Goal: Transaction & Acquisition: Purchase product/service

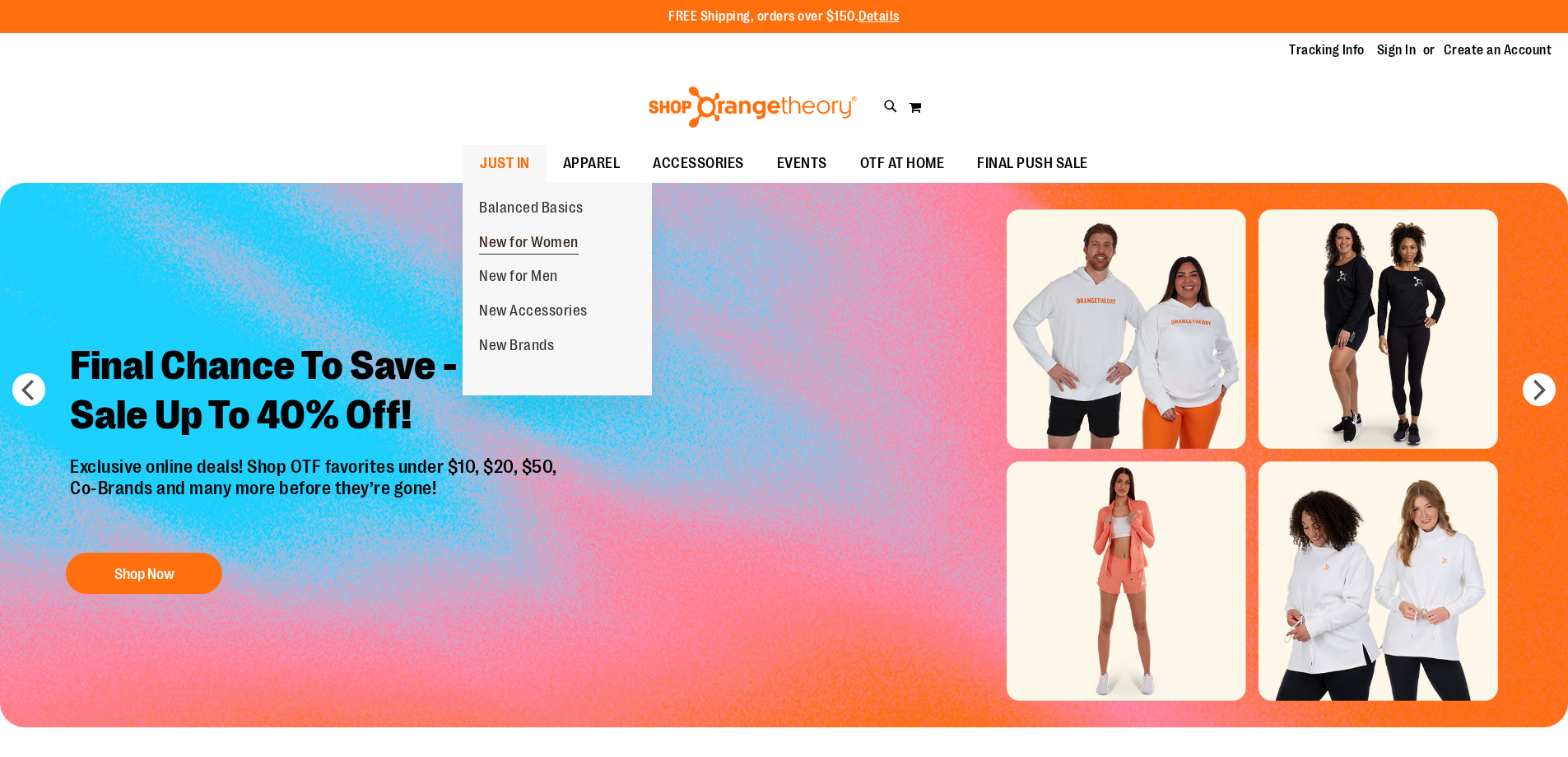
click at [517, 240] on span "New for Women" at bounding box center [528, 244] width 100 height 21
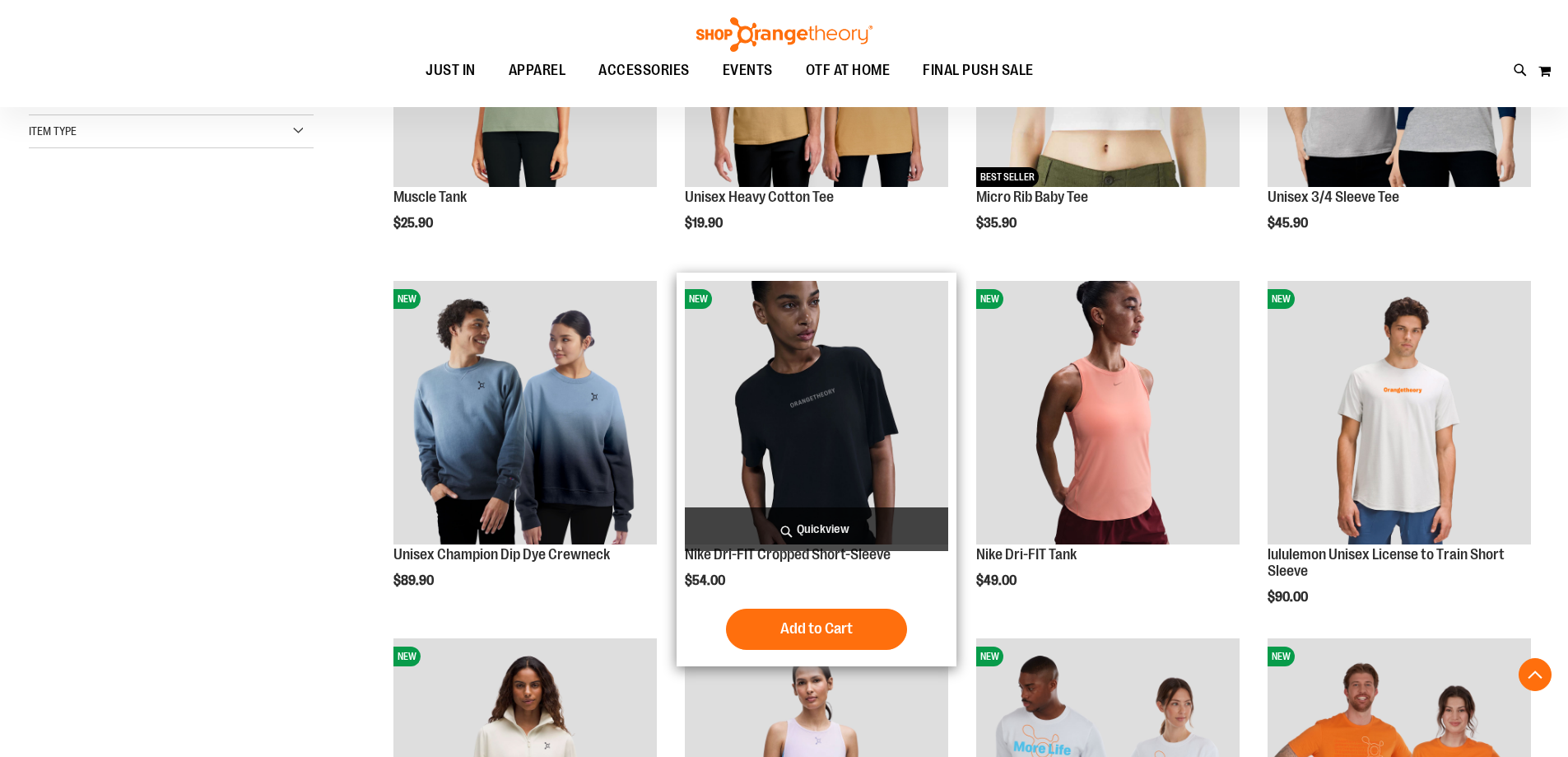
scroll to position [906, 0]
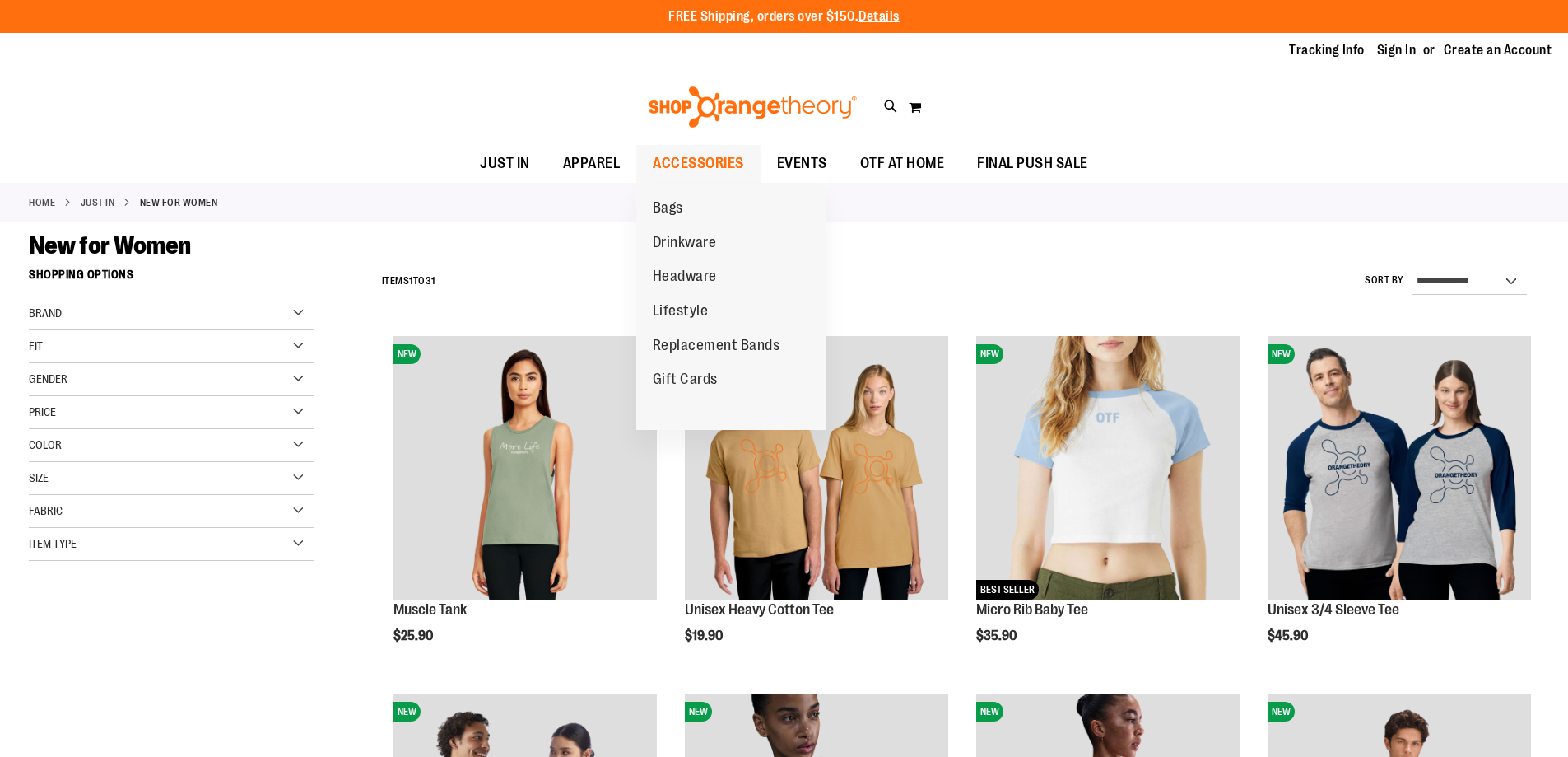
click at [700, 166] on span "ACCESSORIES" at bounding box center [699, 164] width 91 height 37
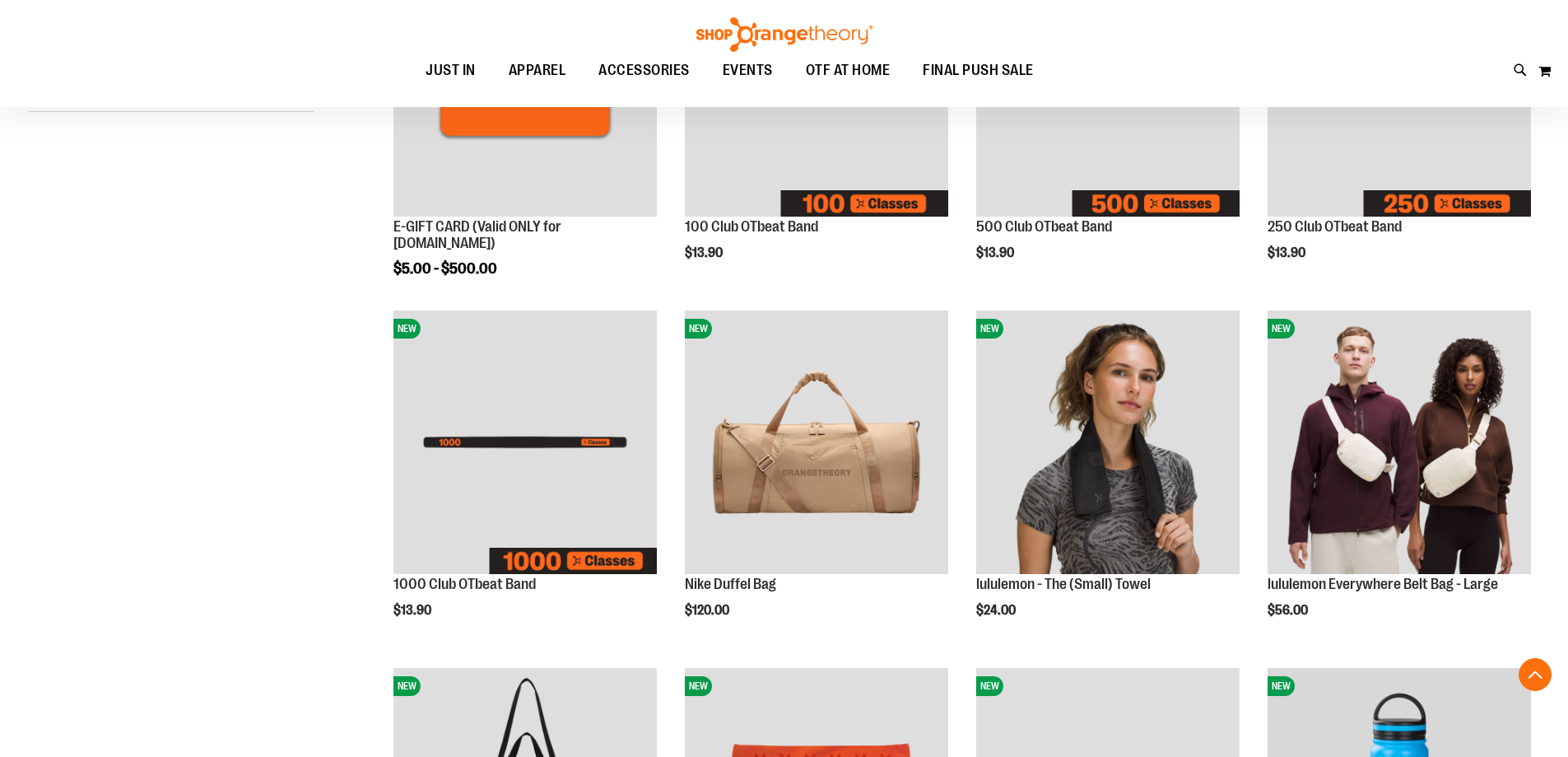
scroll to position [411, 0]
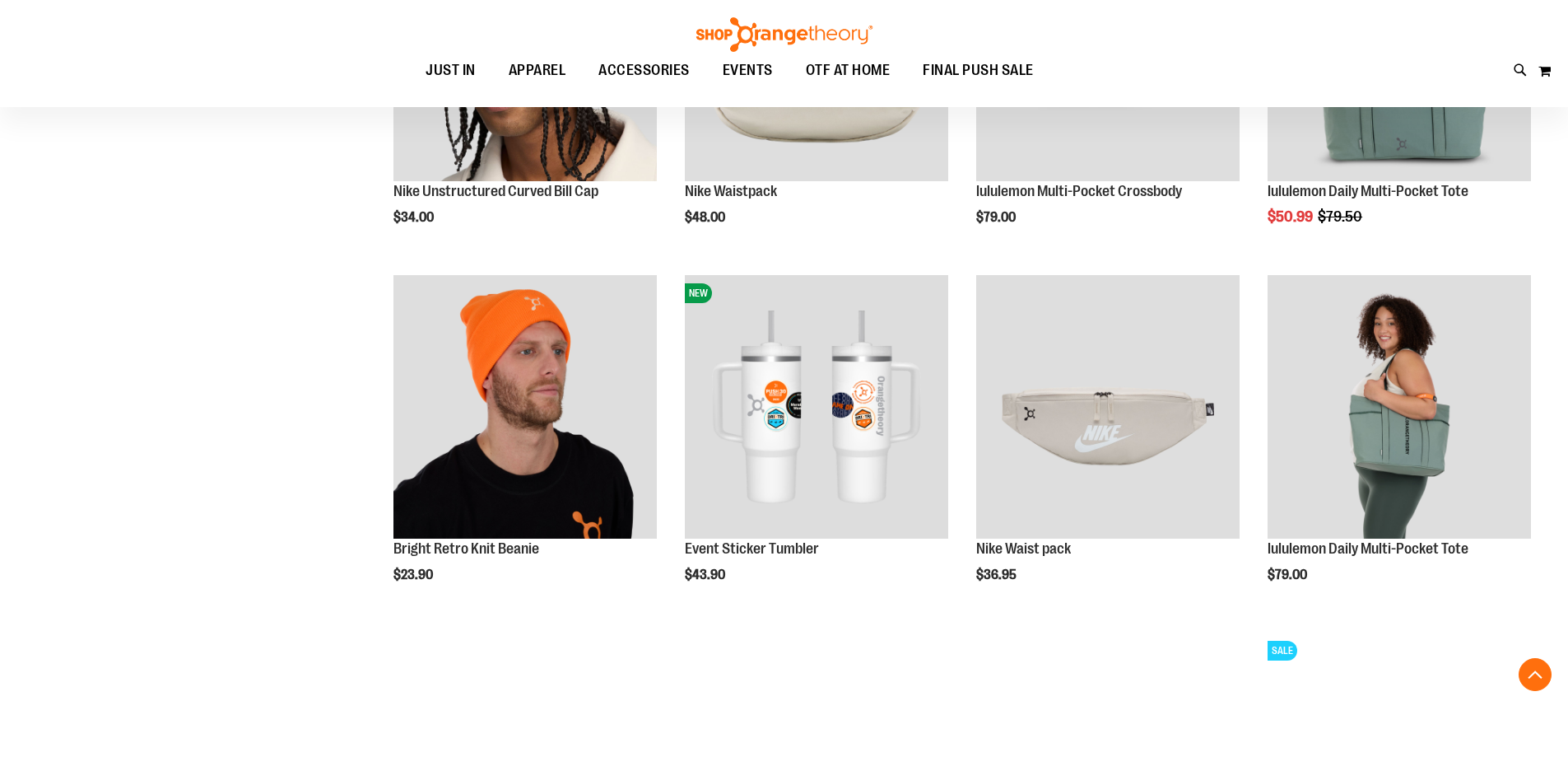
scroll to position [1564, 0]
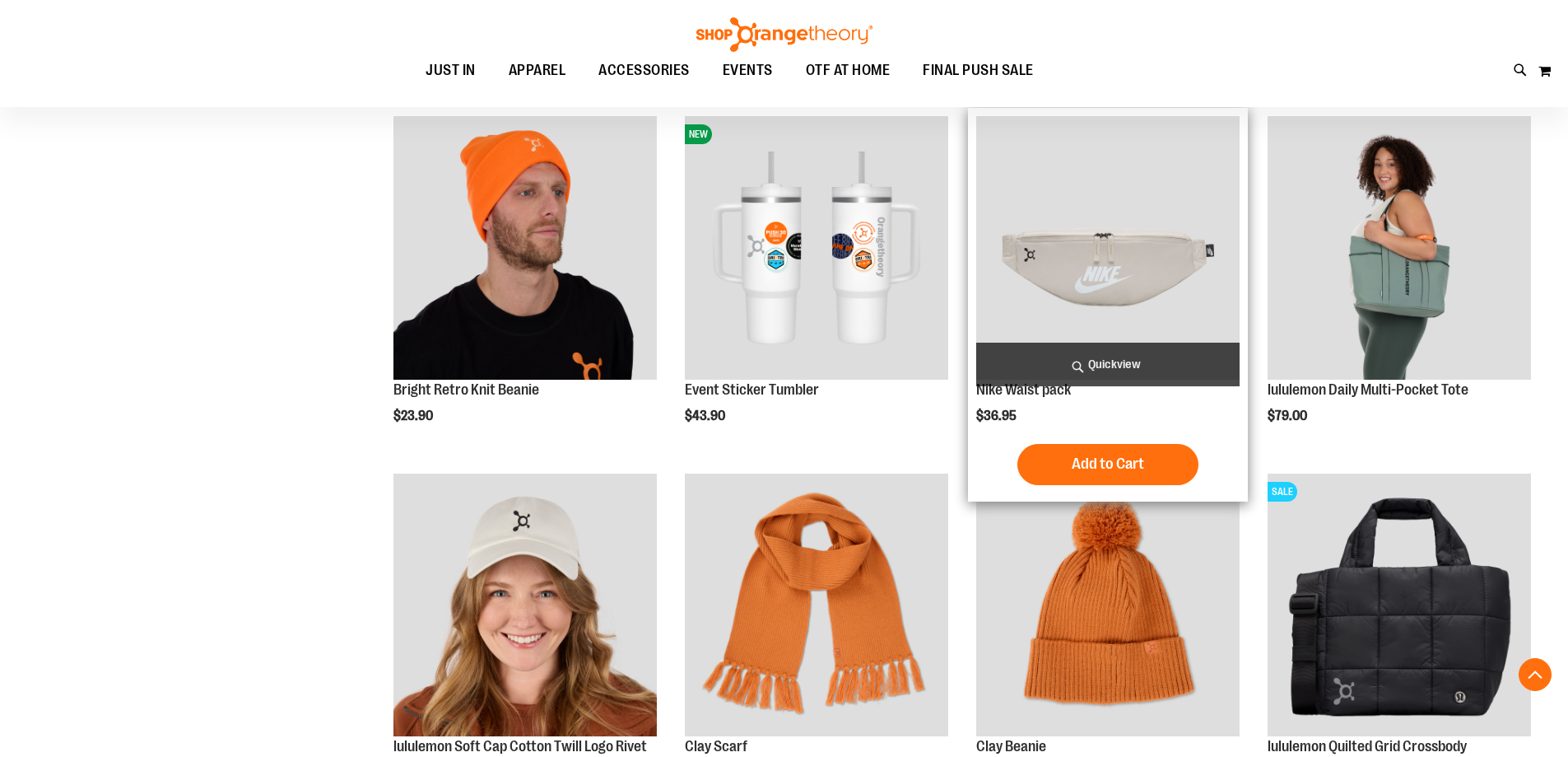
scroll to position [1893, 0]
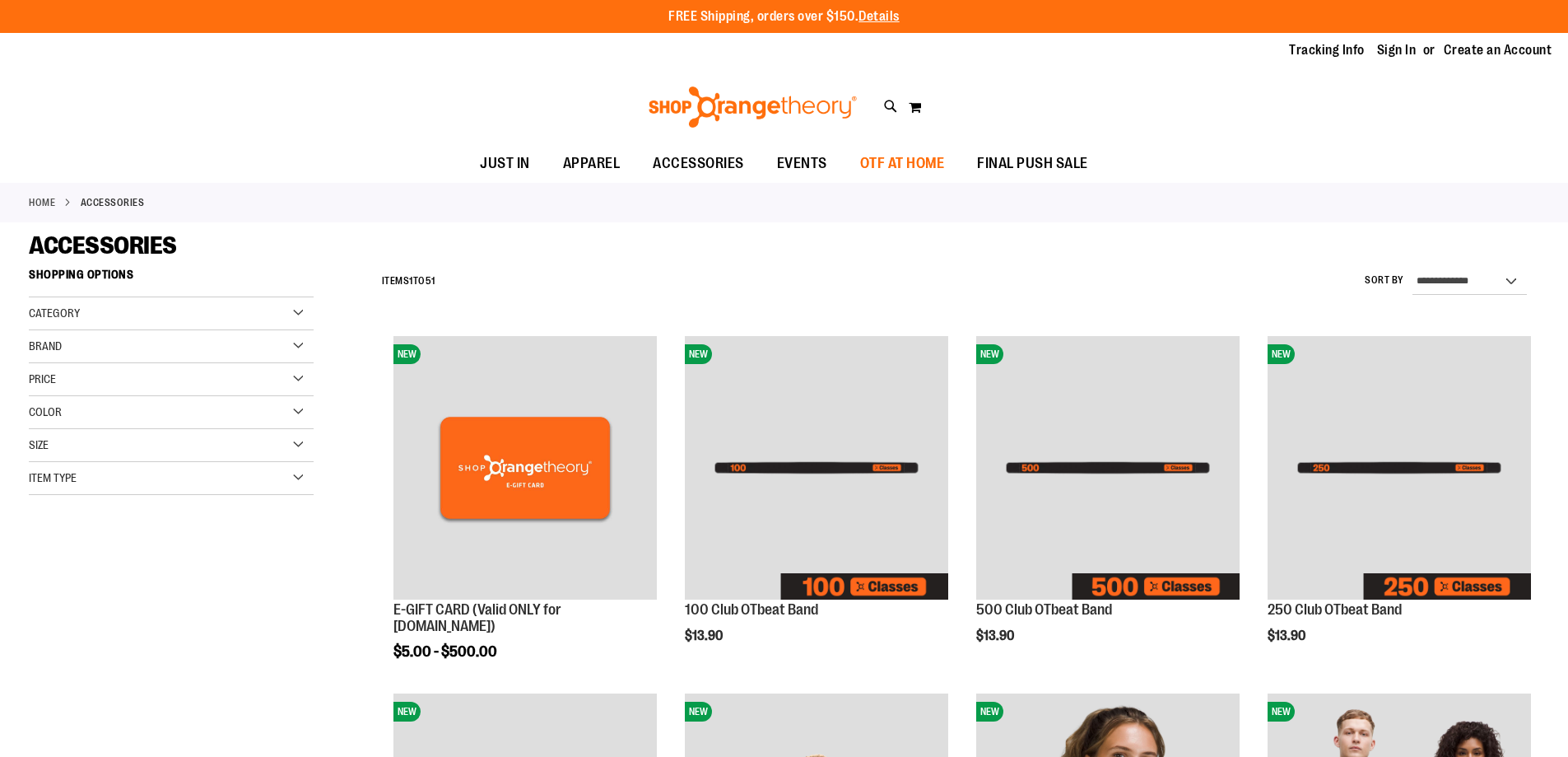
click at [925, 164] on span "OTF AT HOME" at bounding box center [902, 164] width 85 height 37
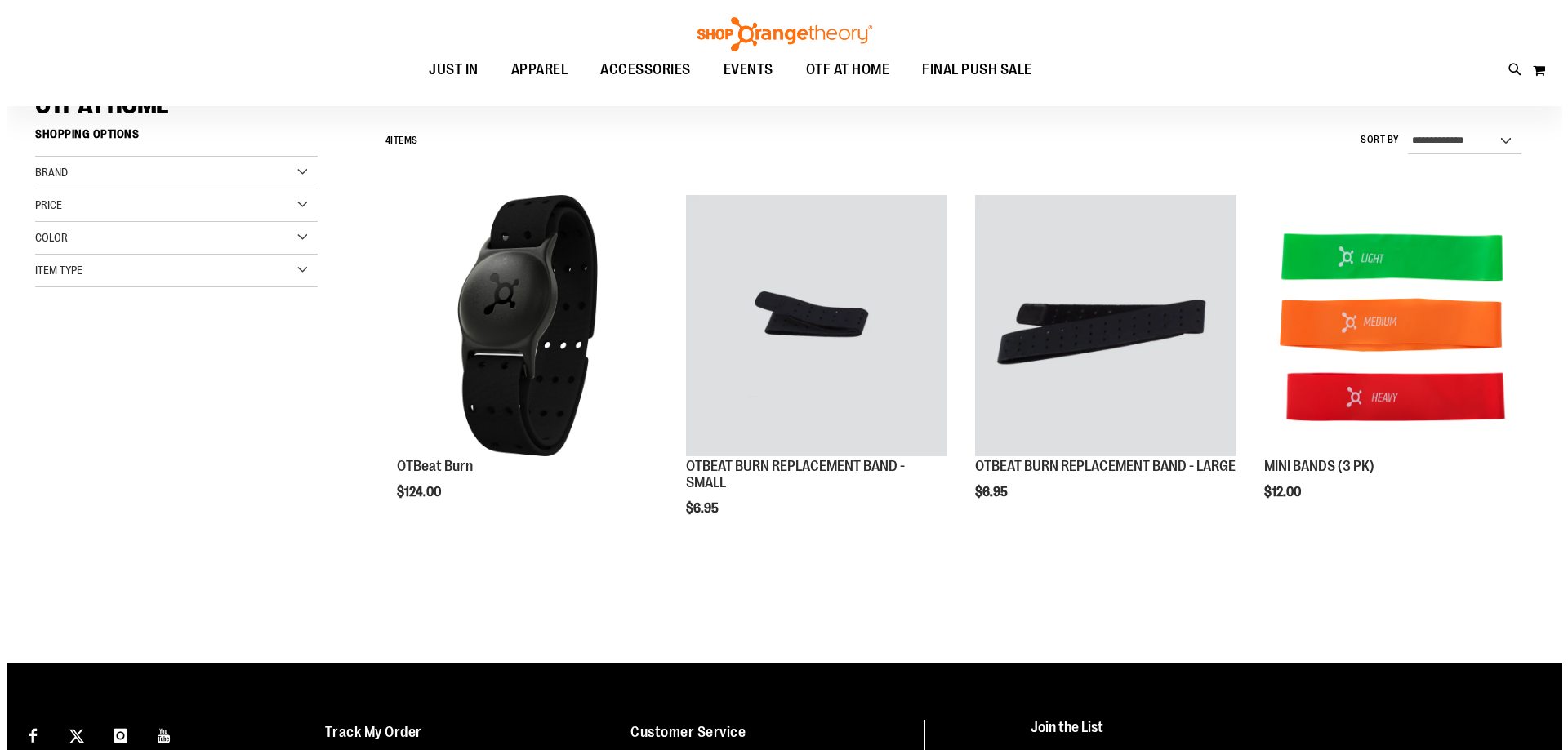
scroll to position [163, 0]
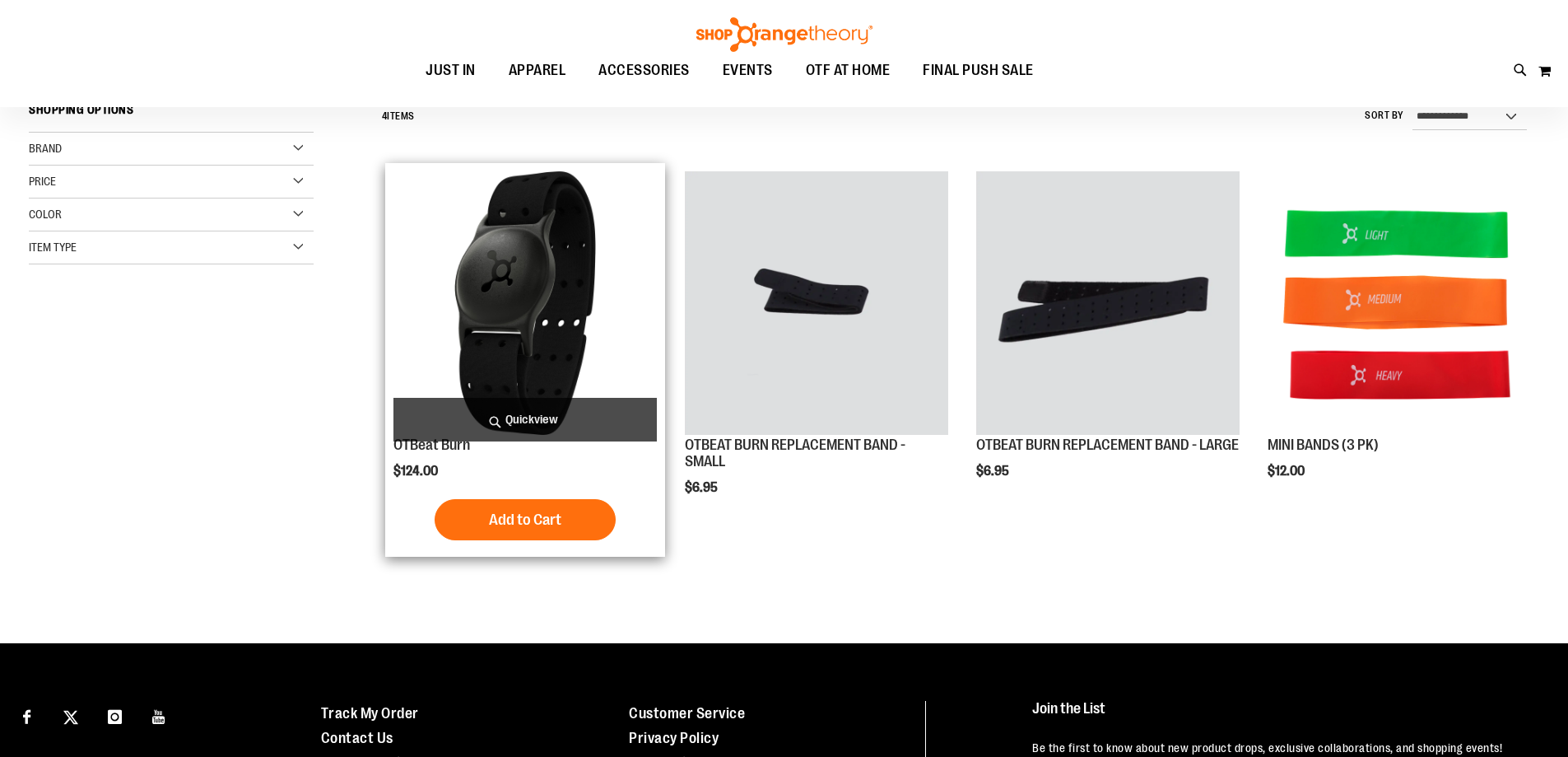
click at [522, 424] on span "Quickview" at bounding box center [525, 420] width 264 height 44
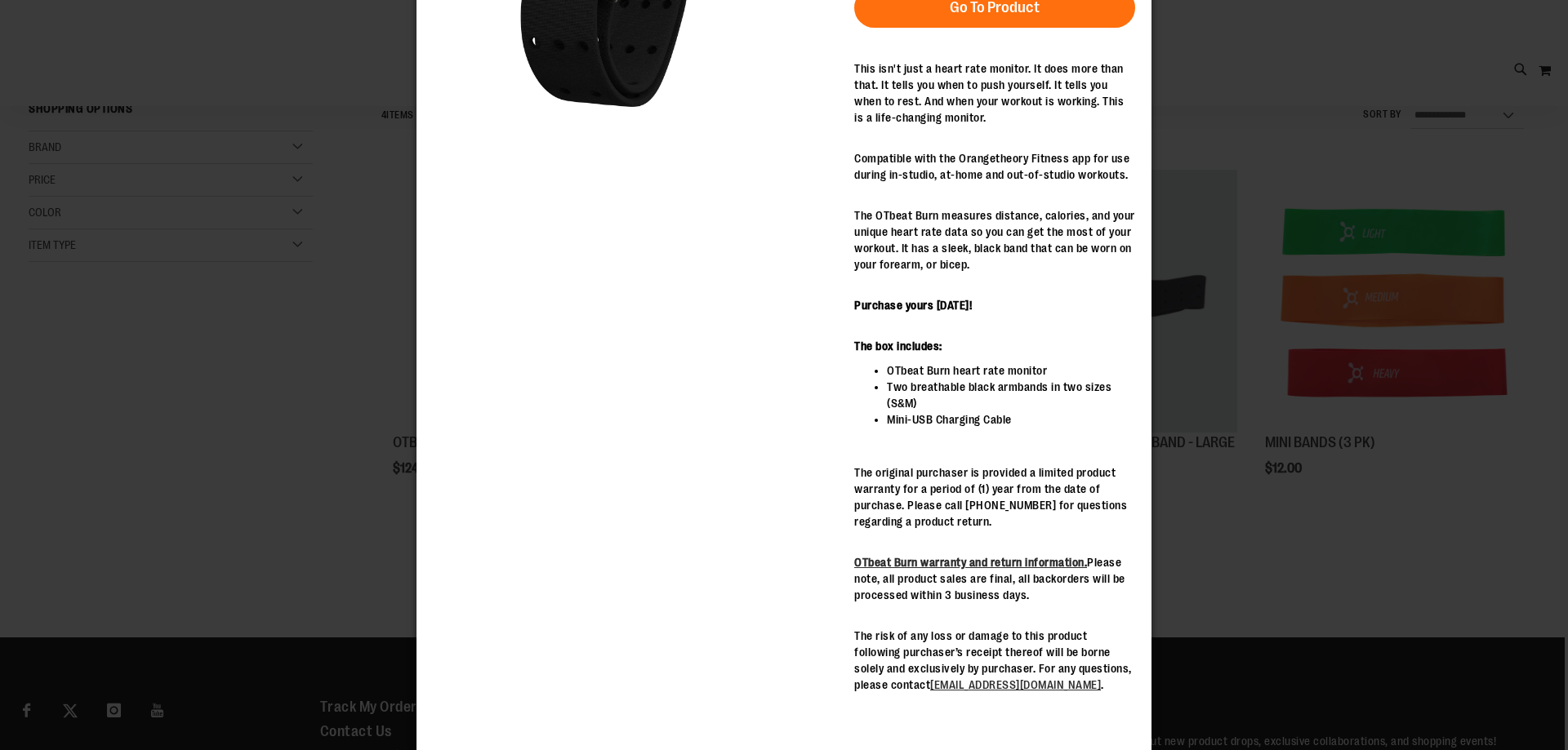
scroll to position [0, 0]
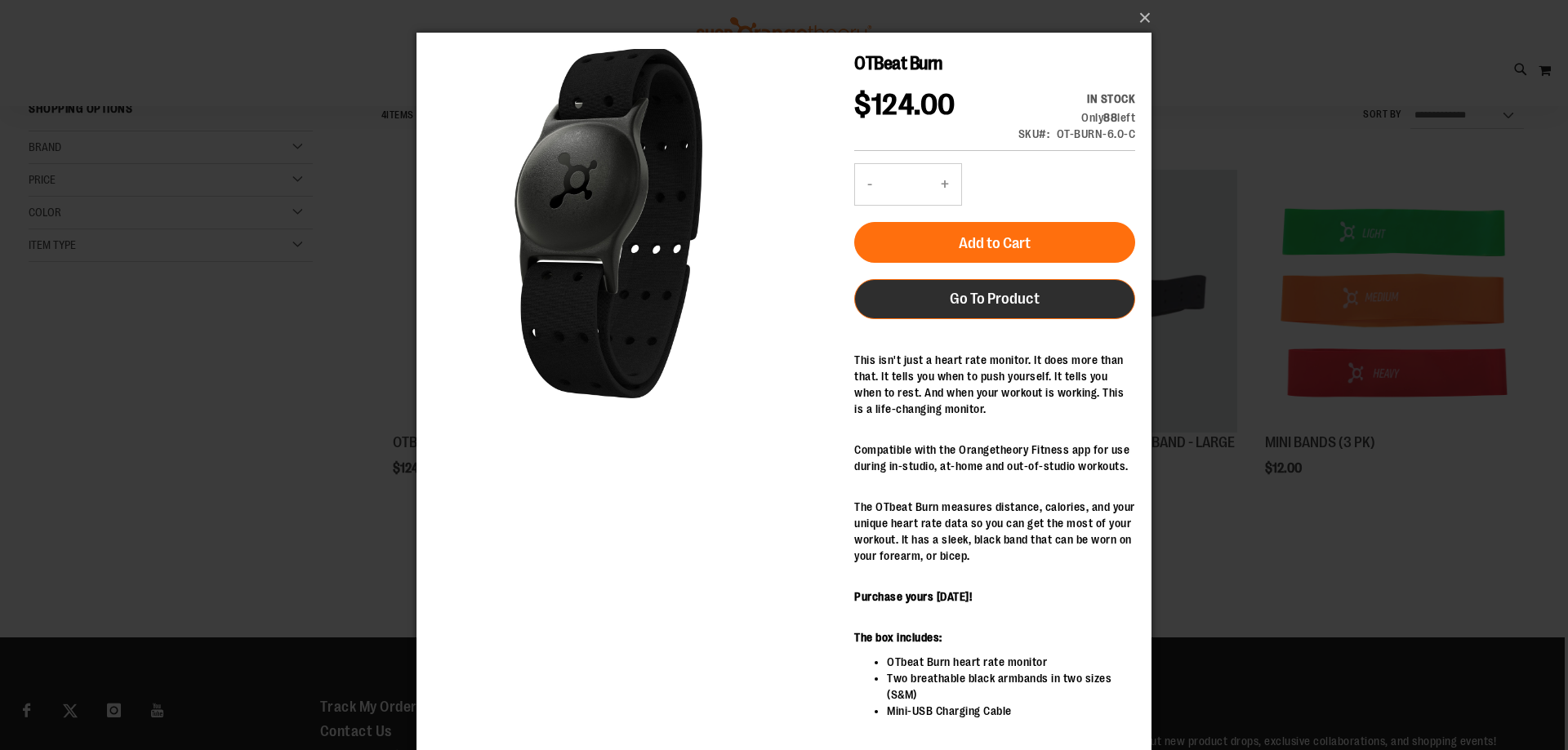
click at [1014, 296] on span "Go To Product" at bounding box center [994, 298] width 90 height 18
